Goal: Task Accomplishment & Management: Use online tool/utility

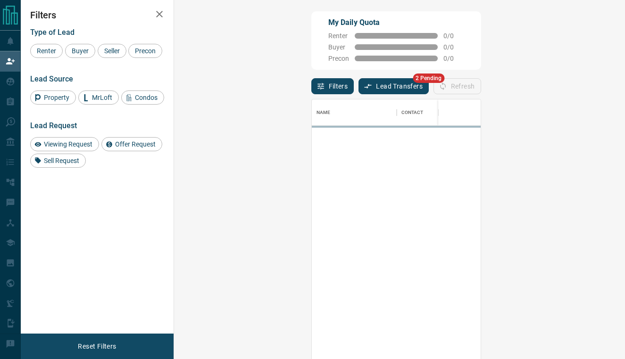
scroll to position [272, 430]
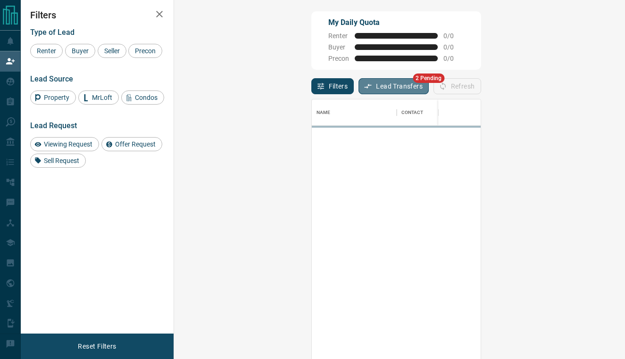
click at [358, 88] on button "Lead Transfers" at bounding box center [393, 86] width 70 height 16
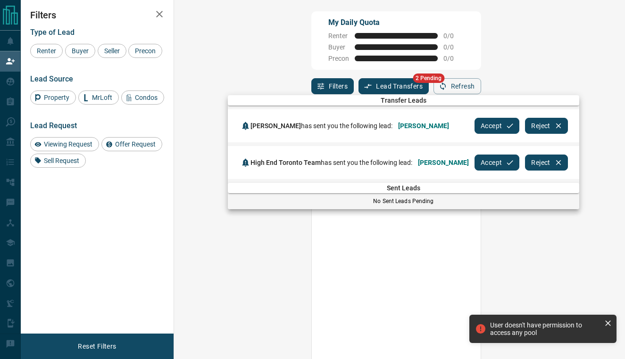
click at [476, 125] on button "Accept" at bounding box center [496, 126] width 45 height 16
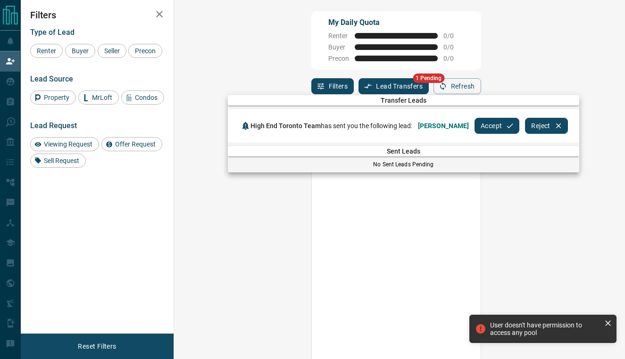
click at [479, 125] on button "Accept" at bounding box center [496, 126] width 45 height 16
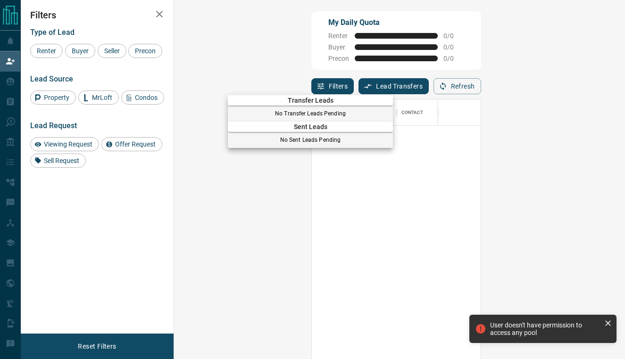
click at [6, 80] on div at bounding box center [312, 179] width 625 height 359
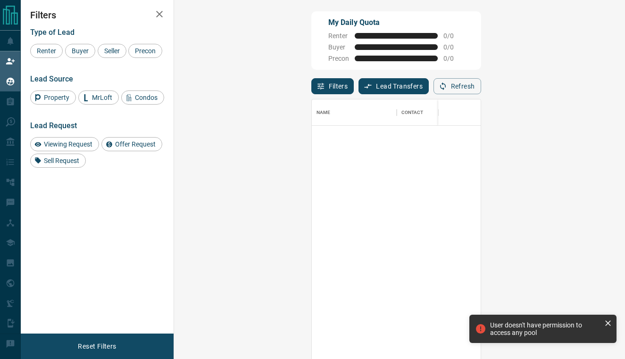
click at [13, 80] on icon at bounding box center [11, 82] width 8 height 8
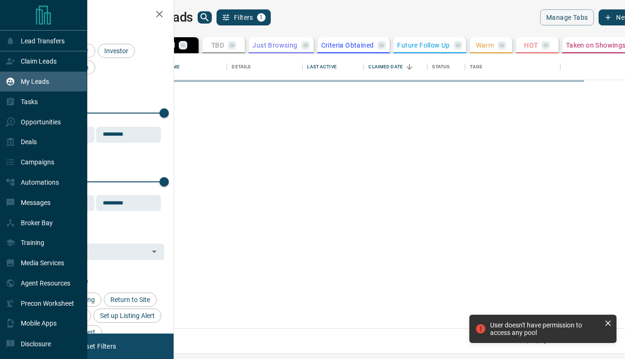
click at [13, 80] on icon at bounding box center [11, 82] width 8 height 8
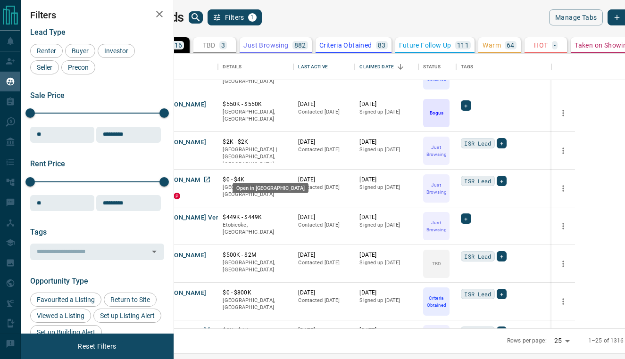
scroll to position [239, 0]
